Goal: Task Accomplishment & Management: Manage account settings

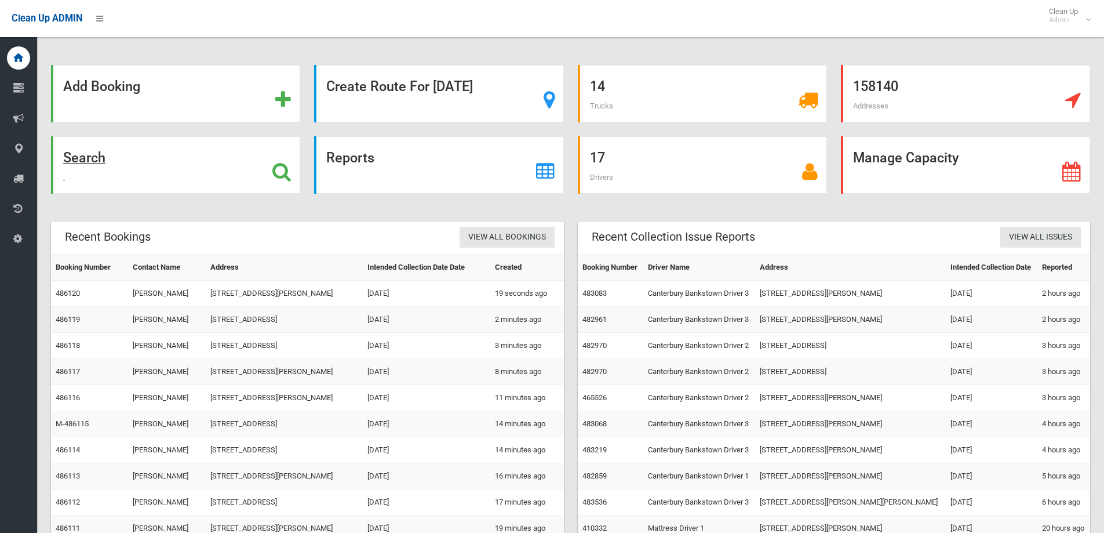
click at [269, 169] on div "Search" at bounding box center [175, 164] width 249 height 57
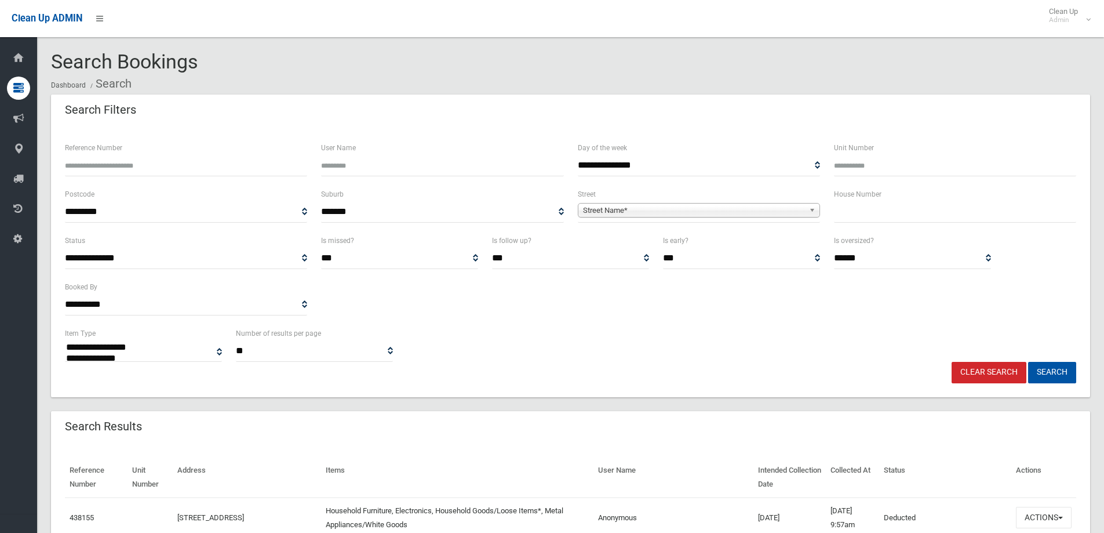
select select
click at [859, 210] on input "text" at bounding box center [955, 211] width 242 height 21
type input "*"
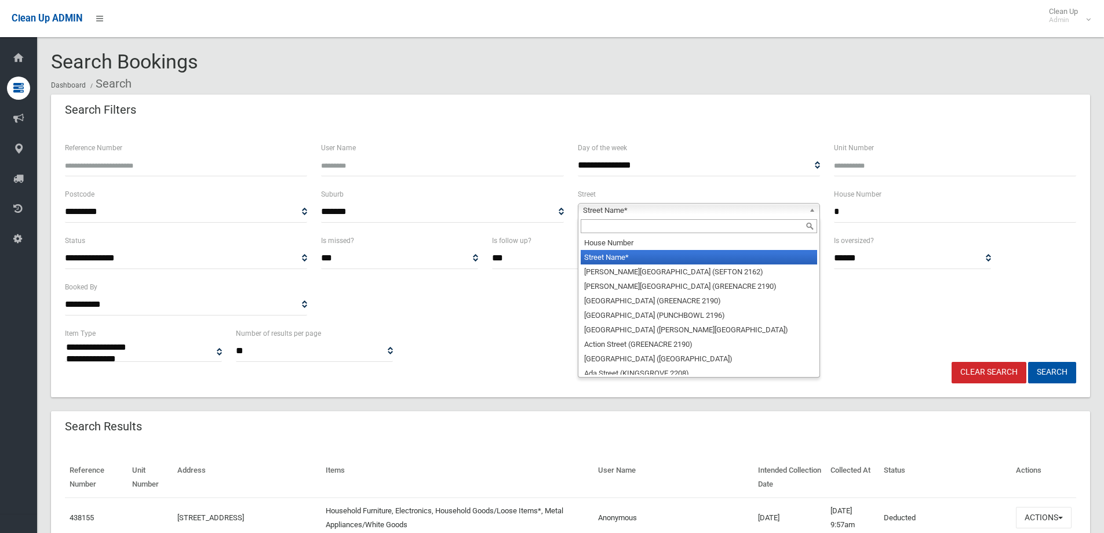
click at [813, 213] on b at bounding box center [814, 209] width 10 height 13
click at [736, 230] on input "text" at bounding box center [699, 226] width 237 height 14
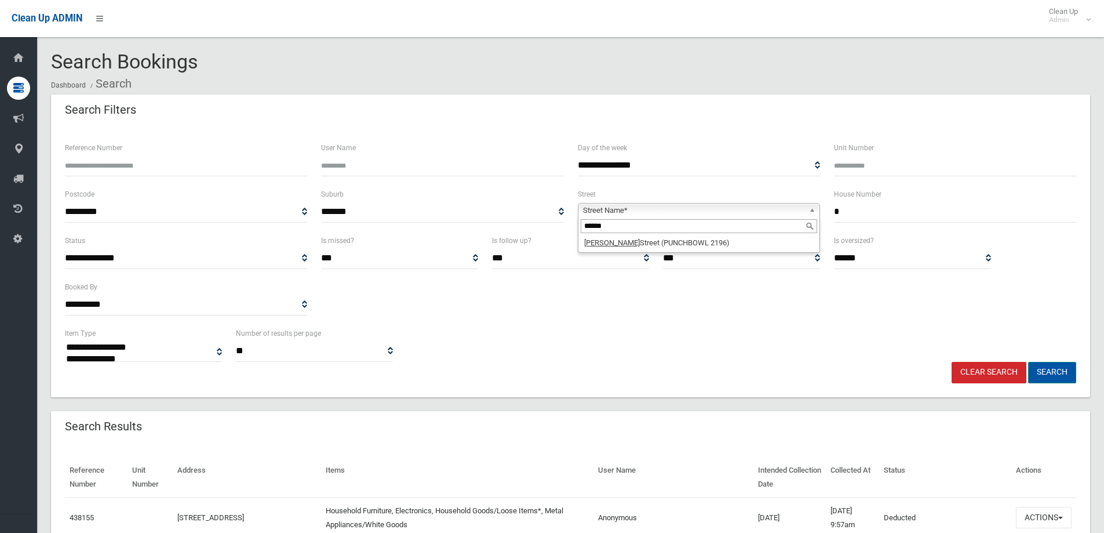
type input "******"
drag, startPoint x: 1049, startPoint y: 373, endPoint x: 1010, endPoint y: 365, distance: 39.1
click at [1046, 372] on button "Search" at bounding box center [1052, 372] width 48 height 21
click at [813, 210] on b at bounding box center [814, 209] width 10 height 13
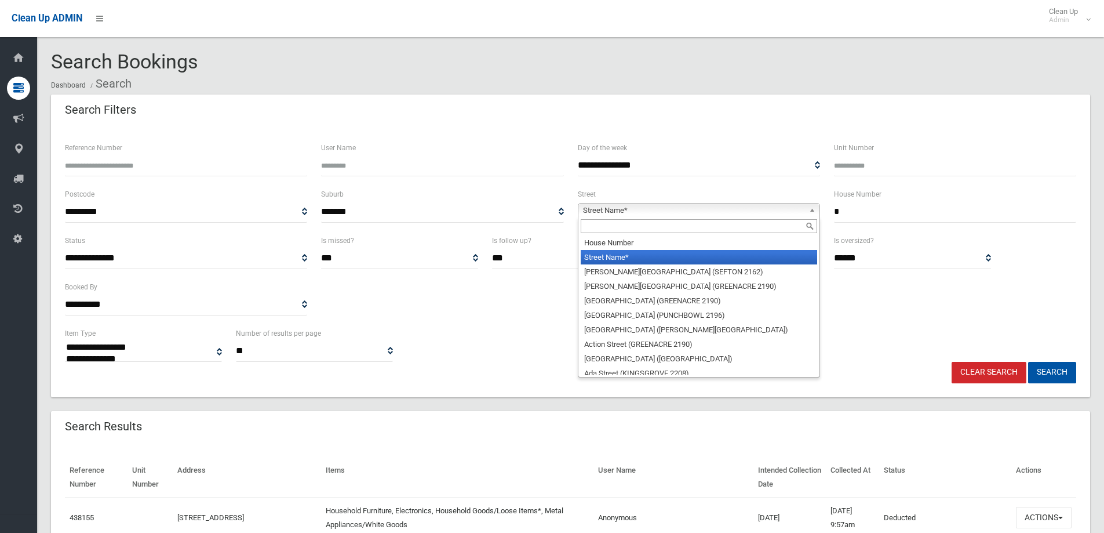
click at [719, 231] on input "text" at bounding box center [699, 226] width 237 height 14
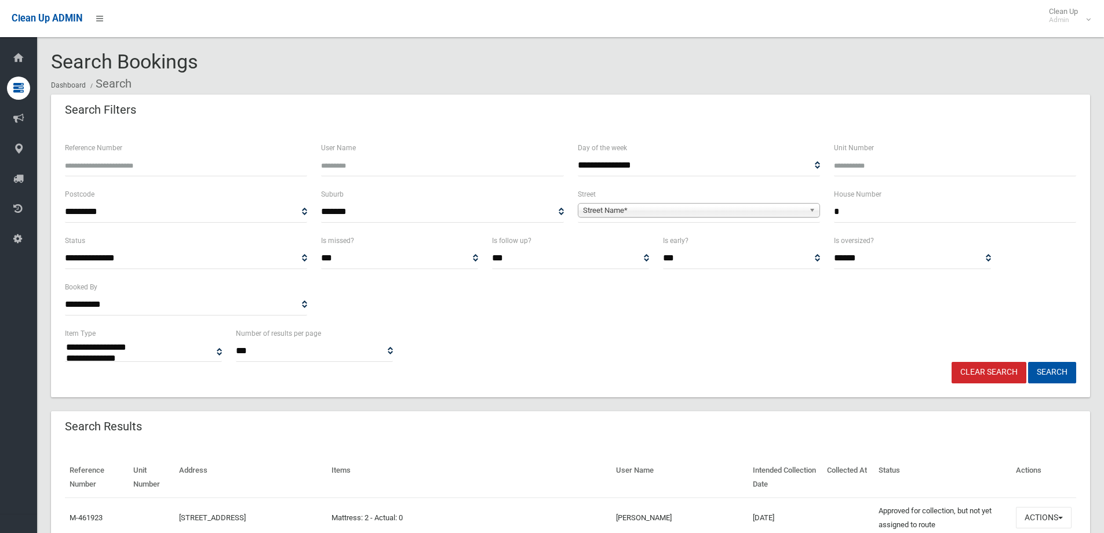
select select
click at [816, 206] on b at bounding box center [814, 209] width 10 height 13
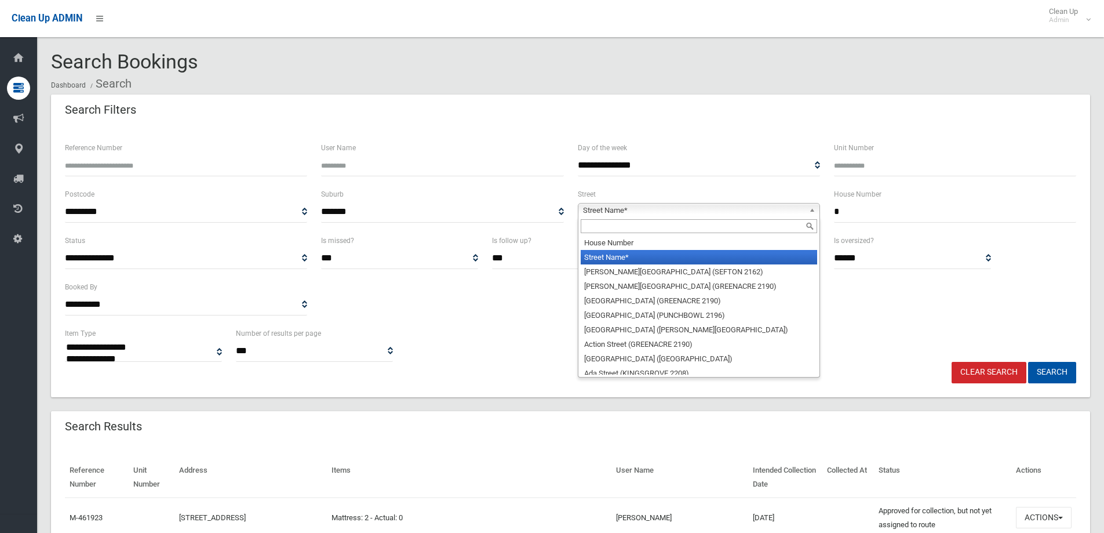
click at [755, 220] on input "text" at bounding box center [699, 226] width 237 height 14
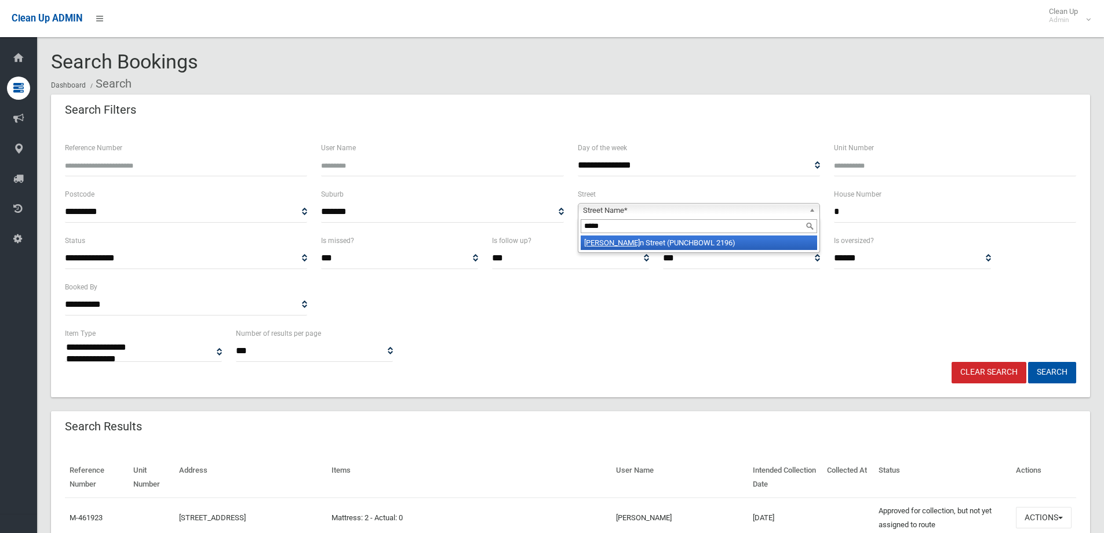
type input "*****"
click at [694, 245] on li "Verno n Street (PUNCHBOWL 2196)" at bounding box center [699, 242] width 237 height 14
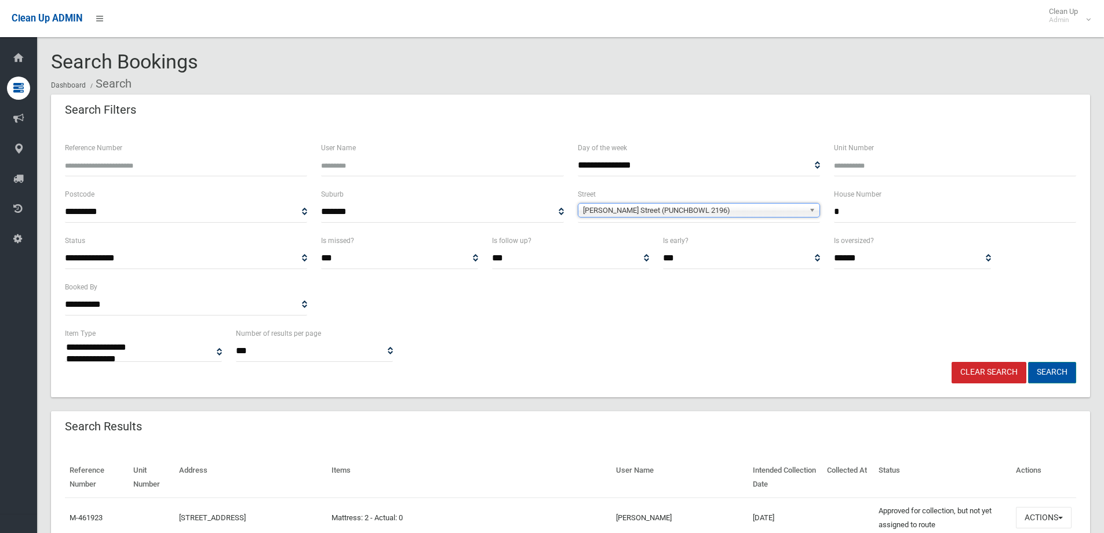
click at [1060, 374] on button "Search" at bounding box center [1052, 372] width 48 height 21
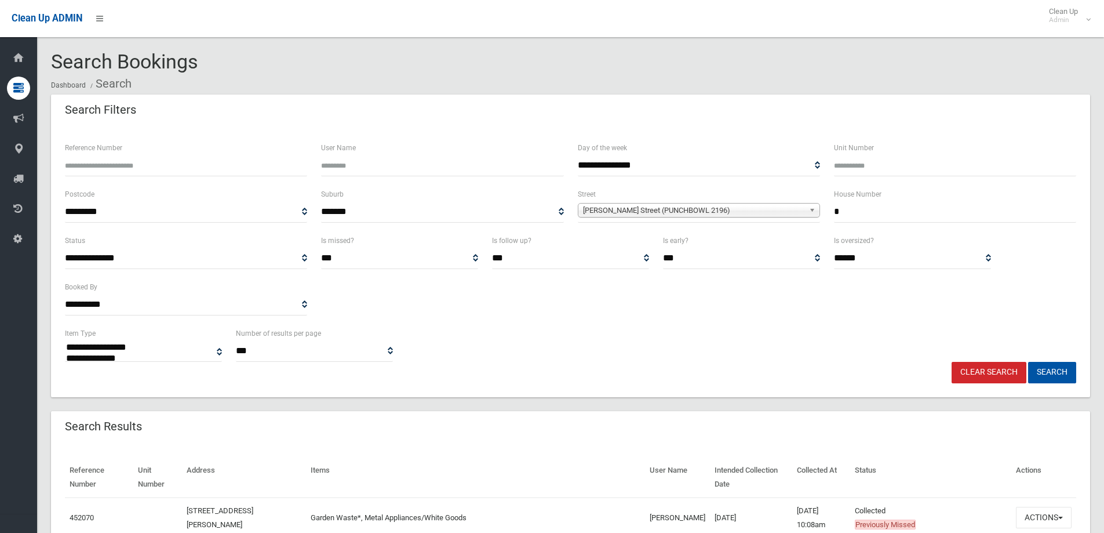
select select
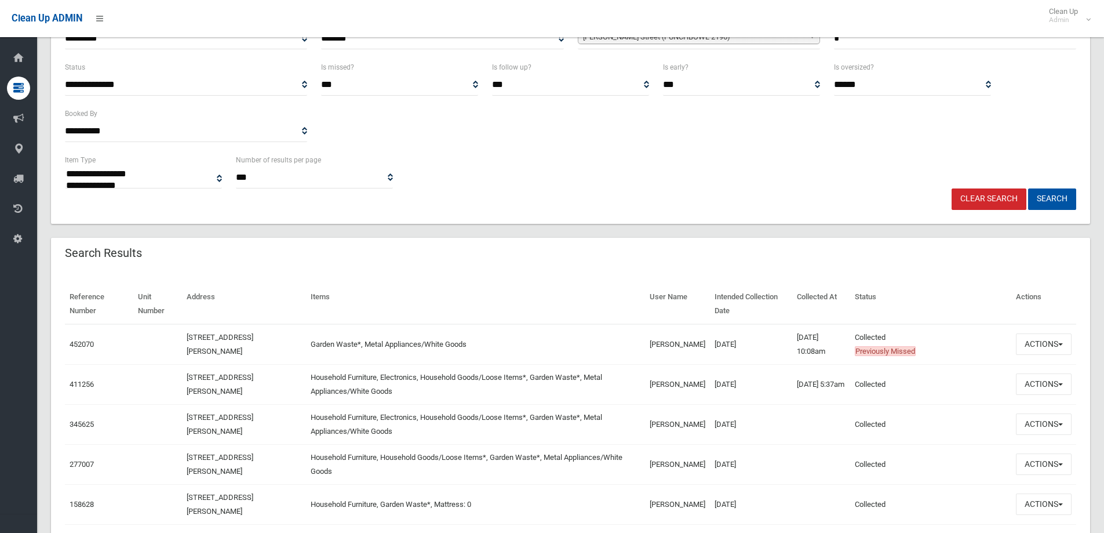
scroll to position [174, 0]
click at [1061, 341] on button "Actions" at bounding box center [1044, 343] width 56 height 21
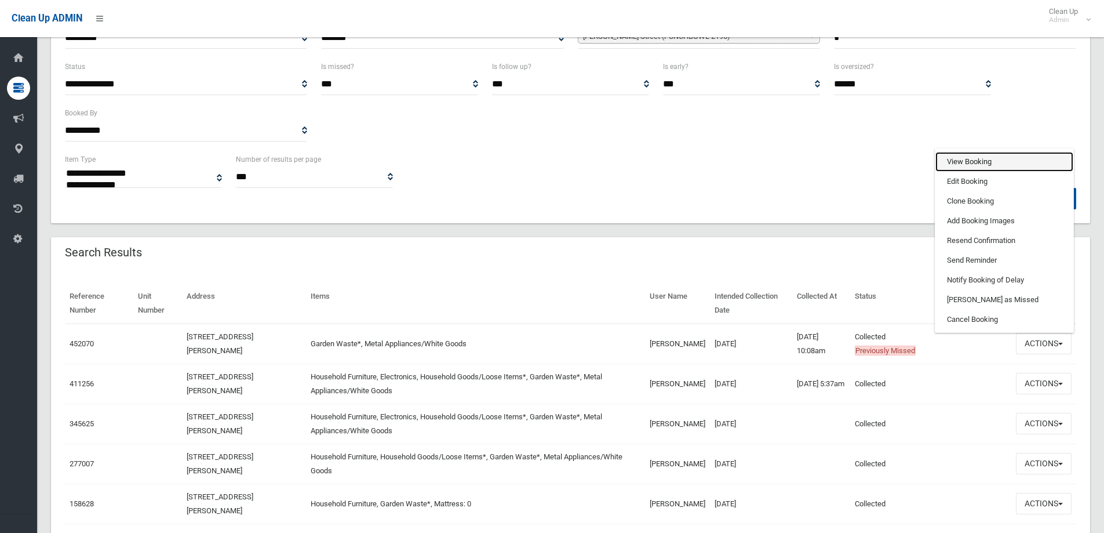
click at [980, 162] on link "View Booking" at bounding box center [1005, 162] width 138 height 20
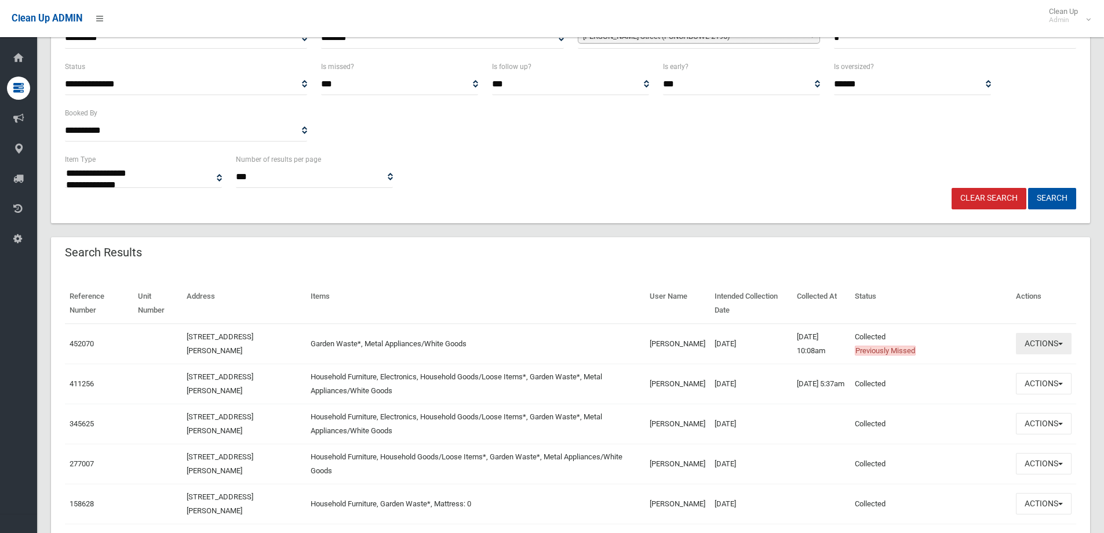
click at [1062, 340] on button "Actions" at bounding box center [1044, 343] width 56 height 21
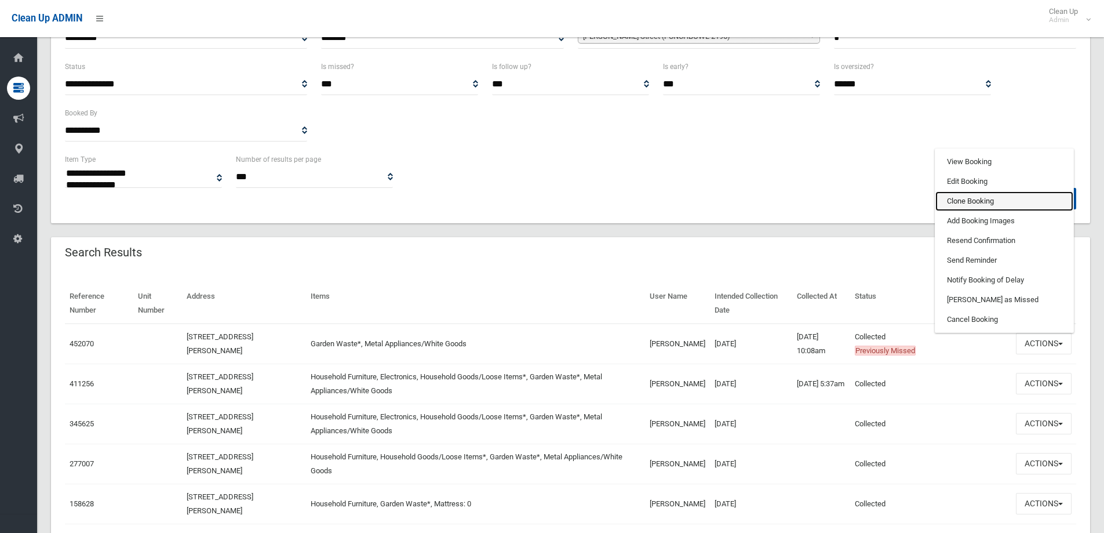
click at [1026, 200] on link "Clone Booking" at bounding box center [1005, 201] width 138 height 20
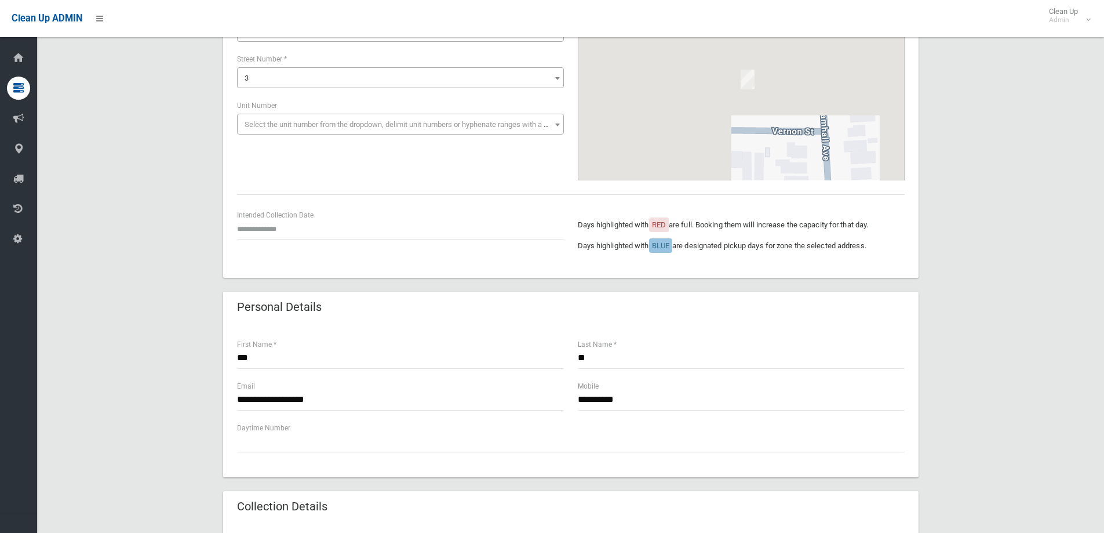
scroll to position [174, 0]
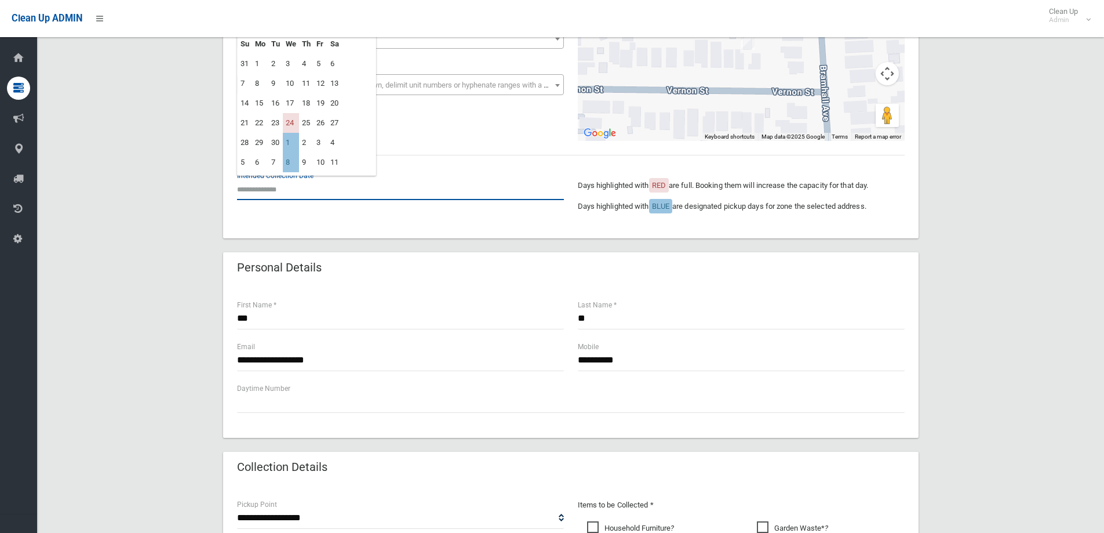
click at [271, 194] on input "text" at bounding box center [400, 189] width 327 height 21
click at [295, 140] on td "1" at bounding box center [291, 143] width 16 height 20
type input "**********"
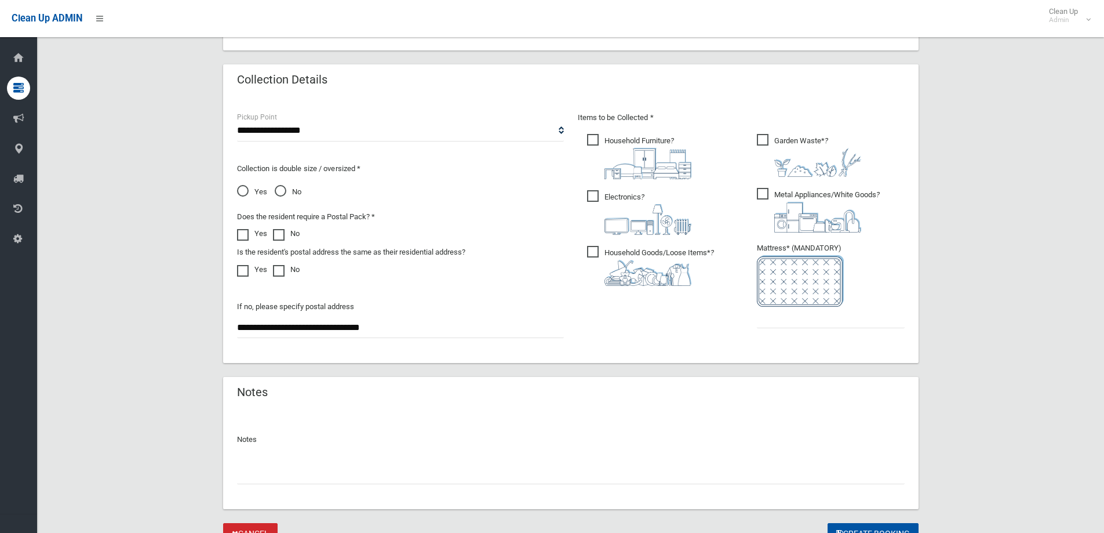
scroll to position [580, 0]
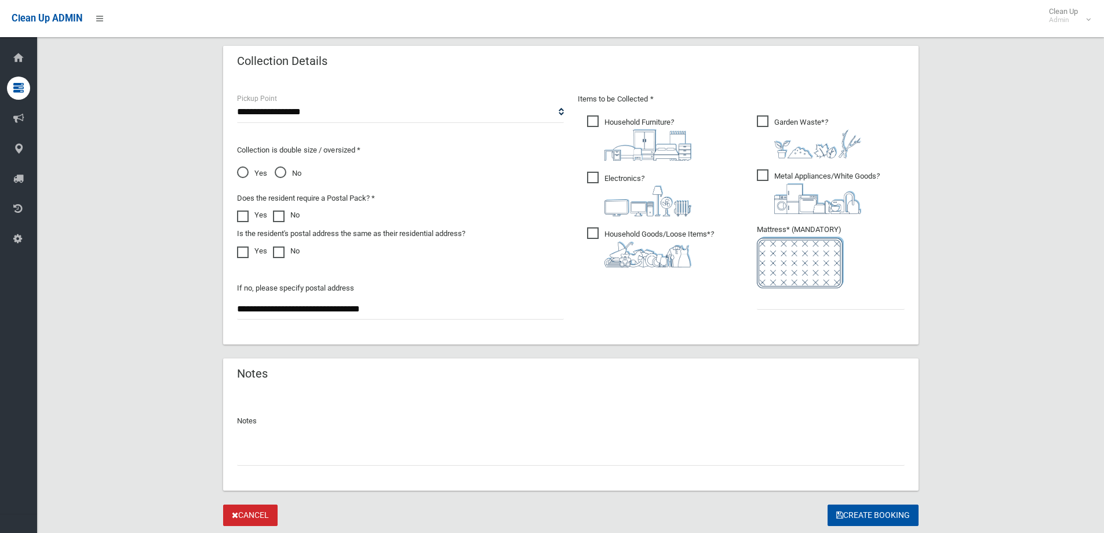
click at [598, 119] on span "Household Furniture ?" at bounding box center [639, 137] width 104 height 45
click at [596, 176] on span "Electronics ?" at bounding box center [639, 194] width 104 height 45
click at [595, 234] on span "Household Goods/Loose Items* ?" at bounding box center [650, 247] width 127 height 40
click at [786, 306] on input "text" at bounding box center [831, 298] width 148 height 21
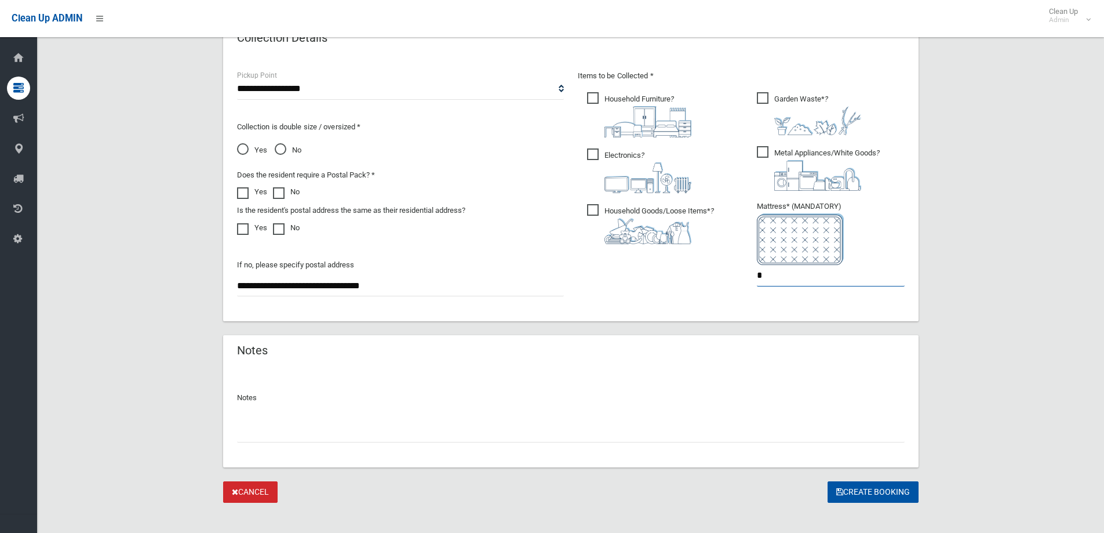
scroll to position [614, 0]
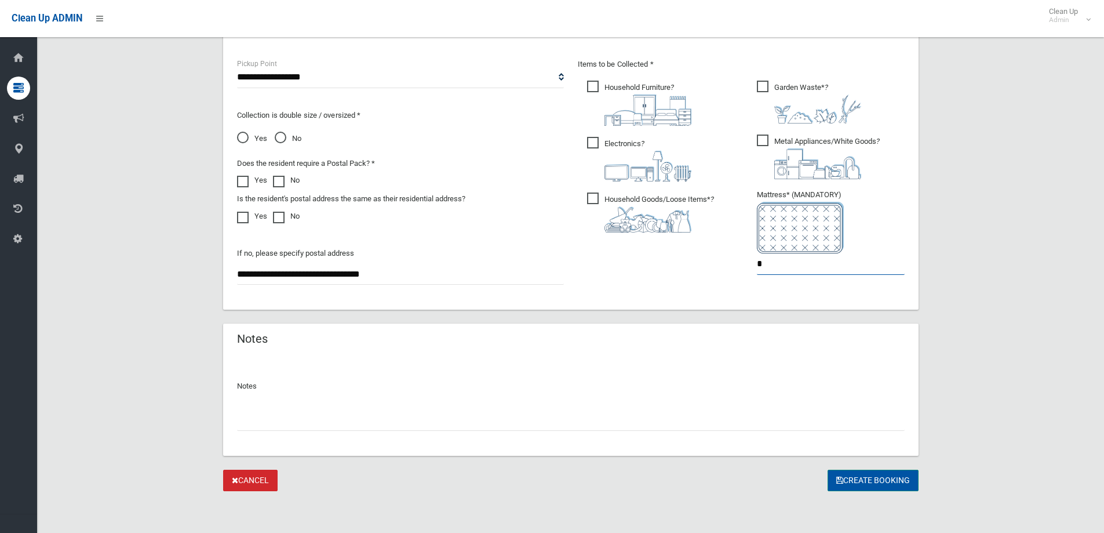
type input "*"
click at [855, 479] on button "Create Booking" at bounding box center [873, 480] width 91 height 21
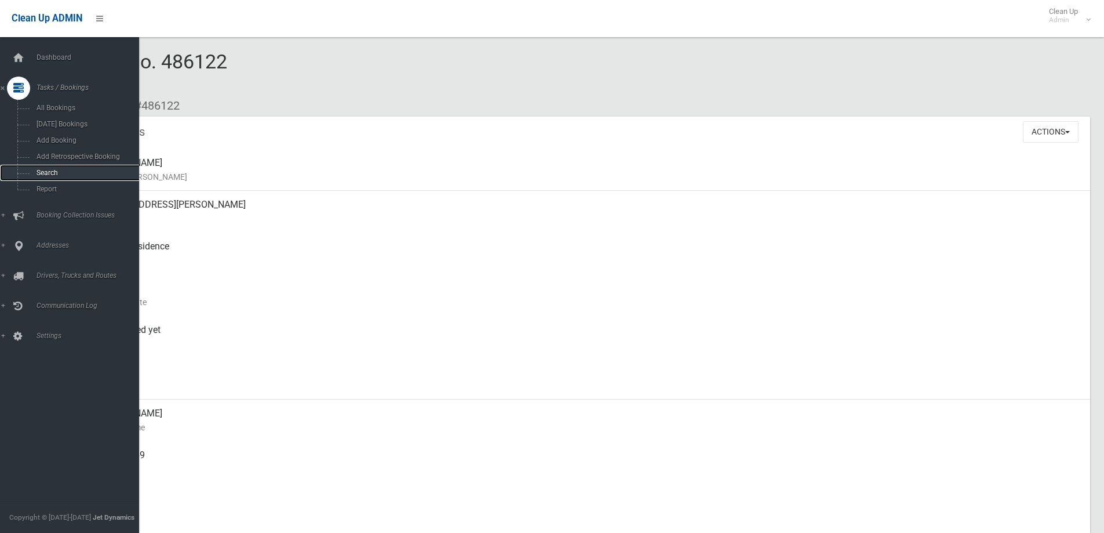
click at [43, 172] on span "Search" at bounding box center [85, 173] width 105 height 8
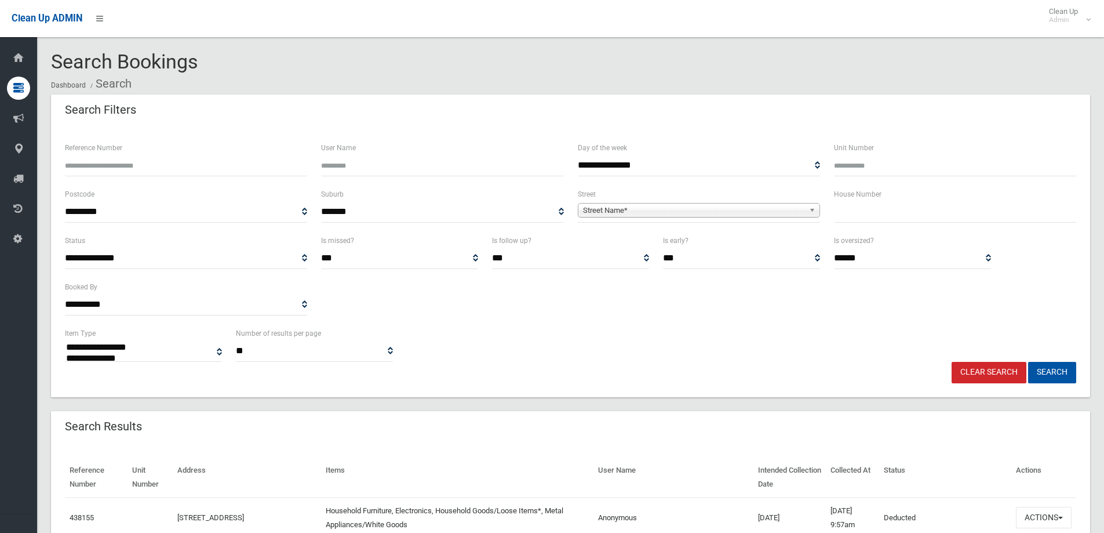
select select
click at [873, 212] on input "text" at bounding box center [955, 211] width 242 height 21
type input "**"
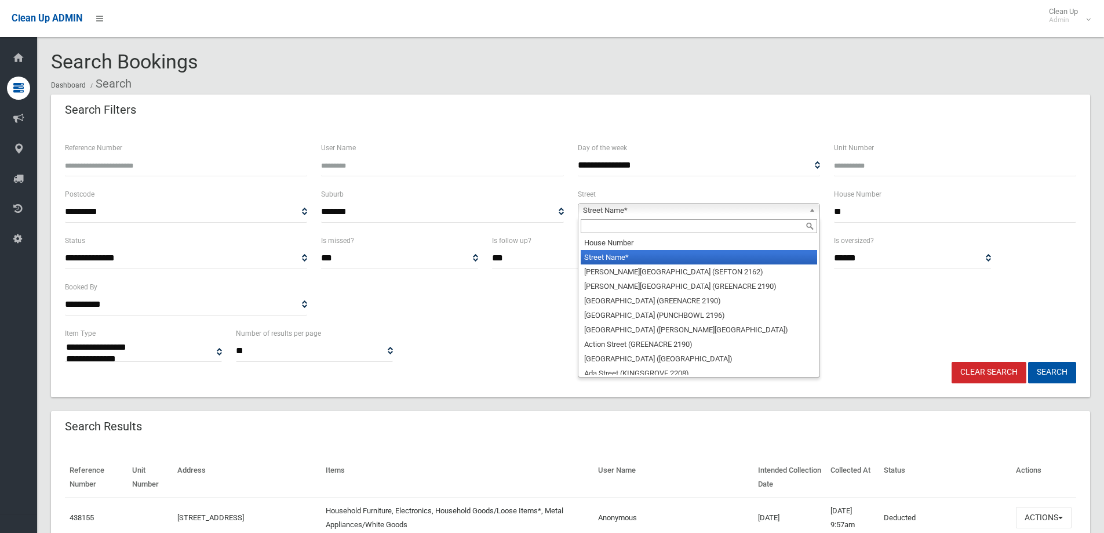
click at [809, 210] on b at bounding box center [814, 209] width 10 height 13
click at [745, 222] on input "text" at bounding box center [699, 226] width 237 height 14
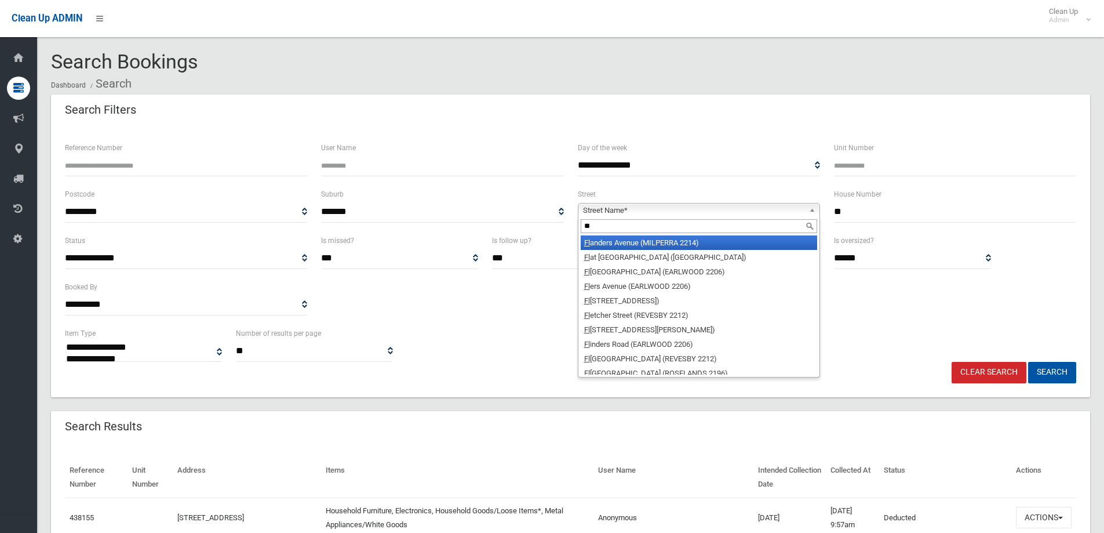
type input "**"
click at [693, 245] on li "Fl anders Avenue (MILPERRA 2214)" at bounding box center [699, 242] width 237 height 14
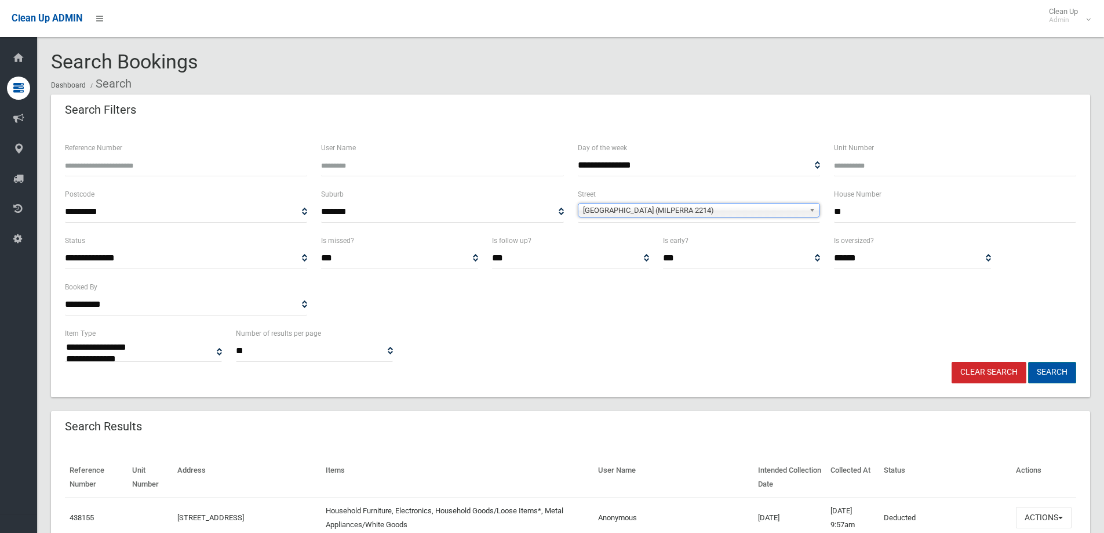
click at [1071, 370] on button "Search" at bounding box center [1052, 372] width 48 height 21
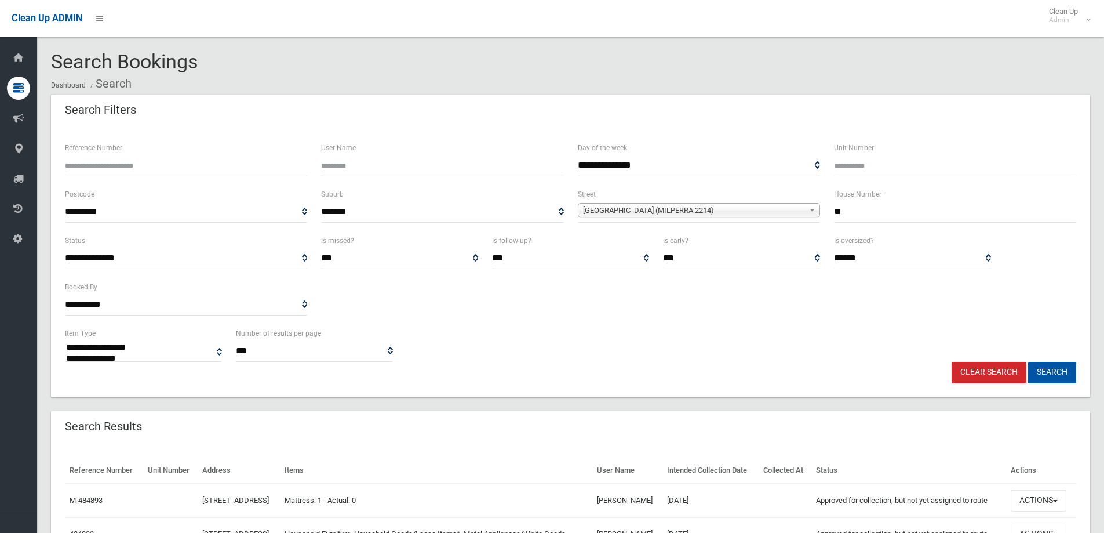
select select
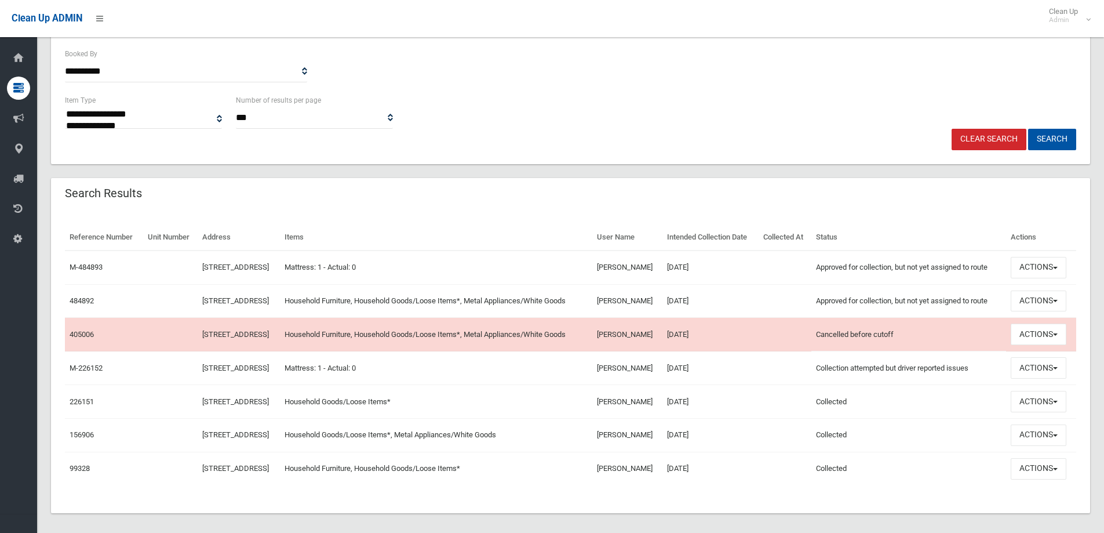
scroll to position [253, 0]
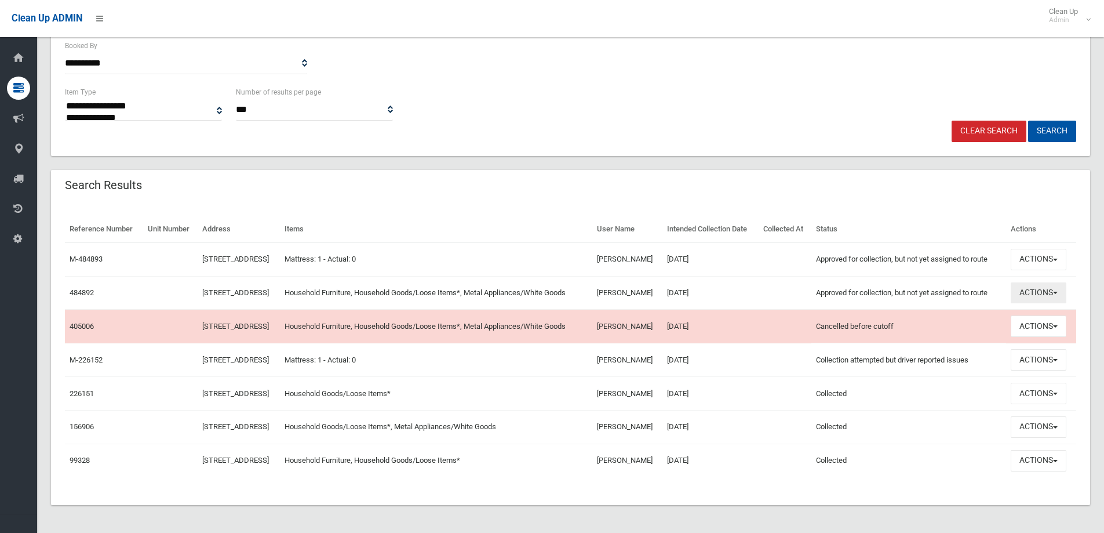
click at [1060, 301] on button "Actions" at bounding box center [1039, 292] width 56 height 21
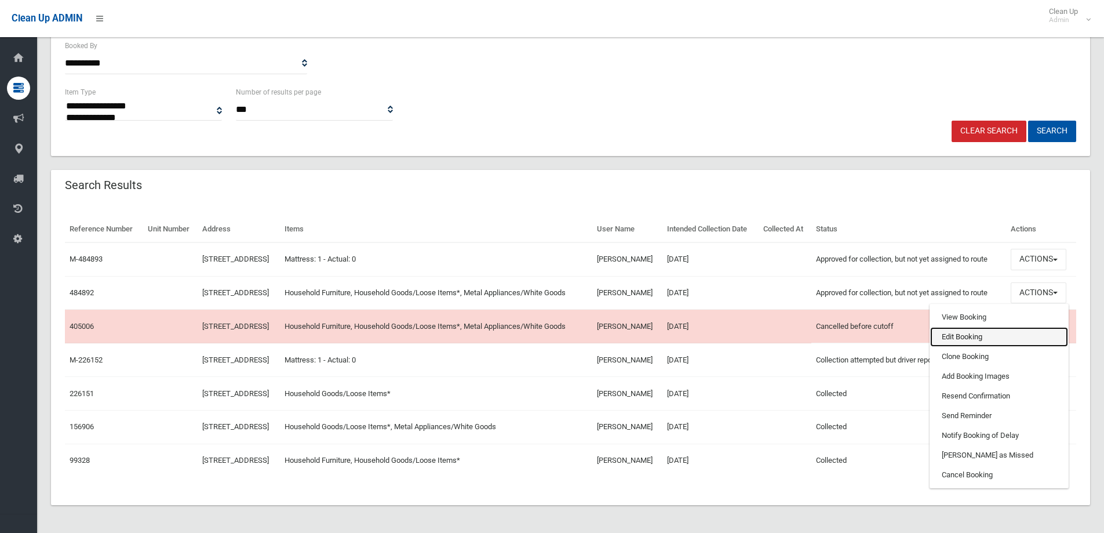
click at [987, 342] on link "Edit Booking" at bounding box center [999, 337] width 138 height 20
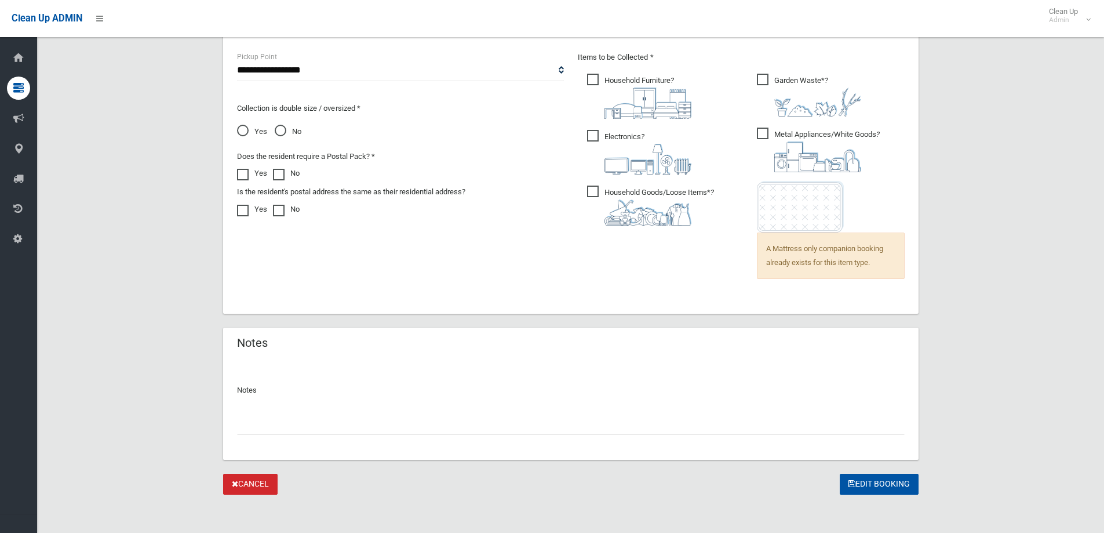
scroll to position [802, 0]
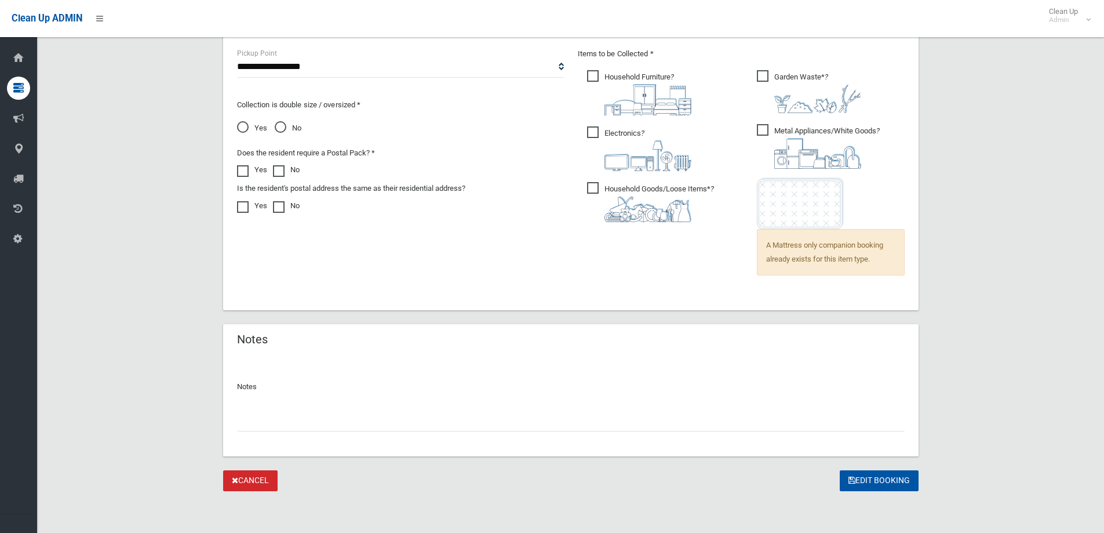
click at [367, 424] on input "text" at bounding box center [571, 420] width 668 height 21
click at [240, 419] on input "**********" at bounding box center [571, 420] width 668 height 21
click at [443, 421] on input "**********" at bounding box center [571, 420] width 668 height 21
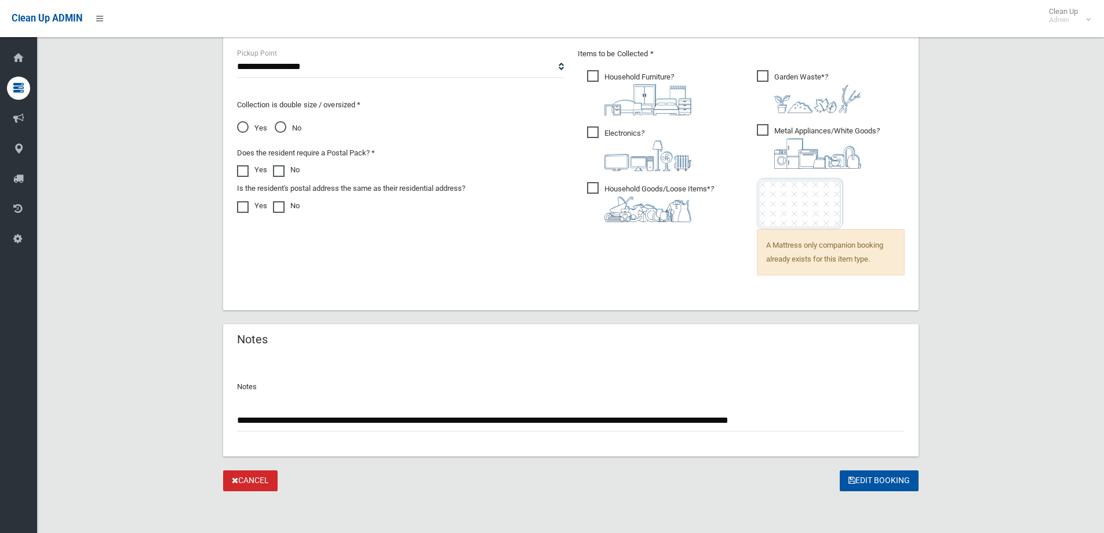
click at [648, 417] on input "**********" at bounding box center [571, 420] width 668 height 21
click at [643, 418] on input "**********" at bounding box center [571, 420] width 668 height 21
click at [836, 417] on input "**********" at bounding box center [571, 420] width 668 height 21
type input "**********"
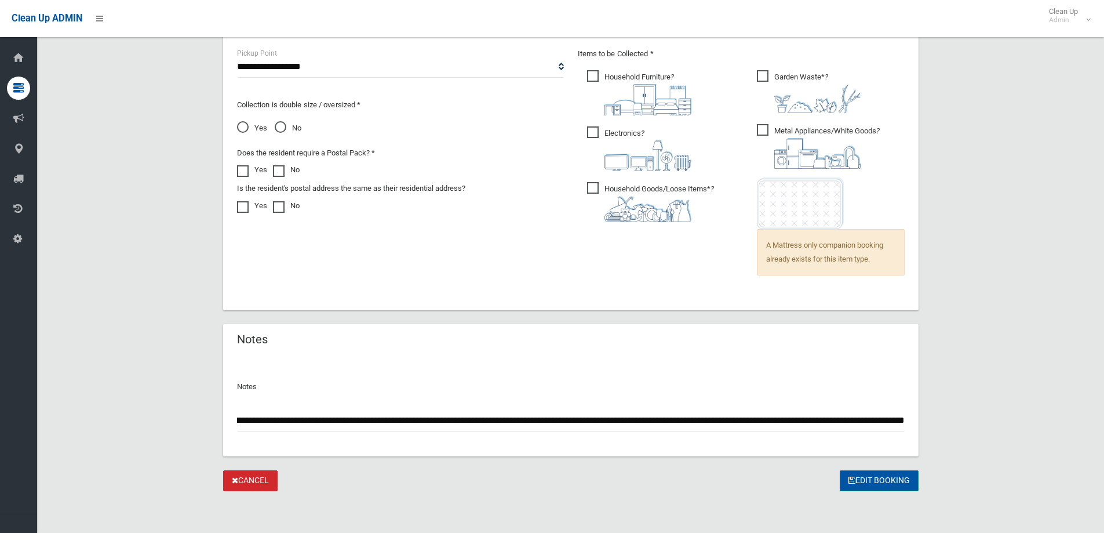
scroll to position [0, 0]
click at [893, 482] on button "Edit Booking" at bounding box center [879, 480] width 79 height 21
